Goal: Task Accomplishment & Management: Manage account settings

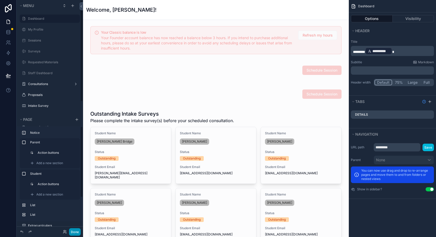
click at [72, 230] on button "Done" at bounding box center [75, 232] width 12 height 8
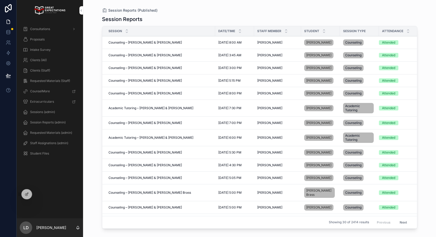
click at [0, 0] on icon at bounding box center [0, 0] width 0 height 0
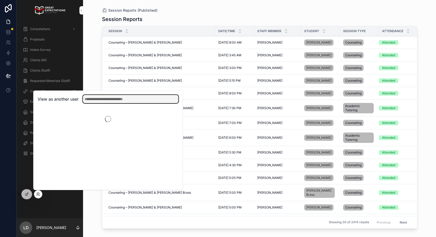
click at [134, 96] on input "text" at bounding box center [130, 99] width 95 height 8
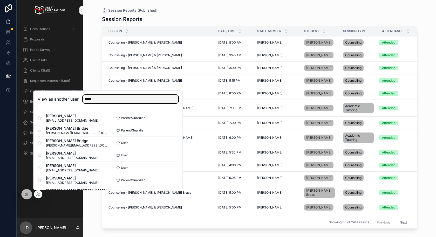
type input "*****"
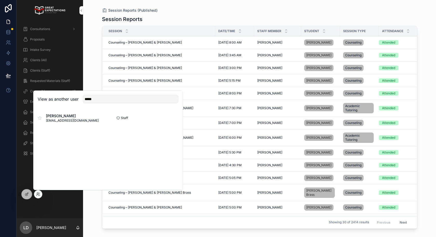
click at [0, 0] on button "Select" at bounding box center [0, 0] width 0 height 0
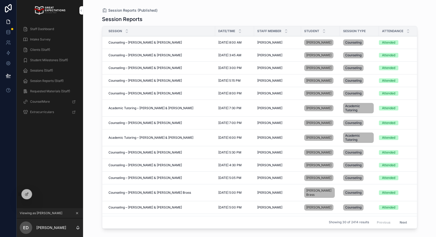
click at [0, 0] on icon at bounding box center [0, 0] width 0 height 0
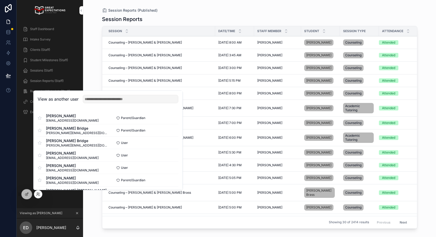
click at [18, 155] on div "Staff Dashboard Intake Survey Clients (Staff) Student Milestones (Staff) Sessio…" at bounding box center [50, 114] width 66 height 187
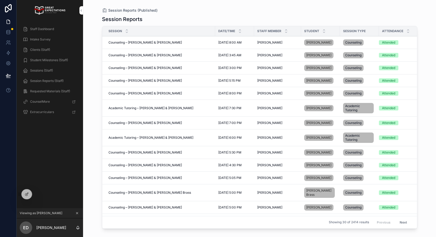
click at [58, 30] on div "Staff Dashboard" at bounding box center [50, 29] width 54 height 8
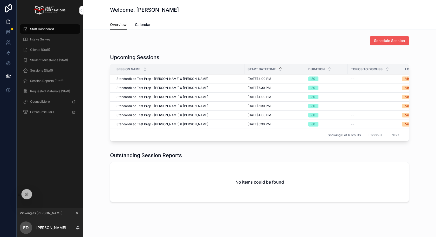
click at [390, 41] on span "Schedule Session" at bounding box center [389, 40] width 31 height 5
click at [51, 26] on div "Staff Dashboard" at bounding box center [50, 29] width 54 height 8
